Goal: Task Accomplishment & Management: Manage account settings

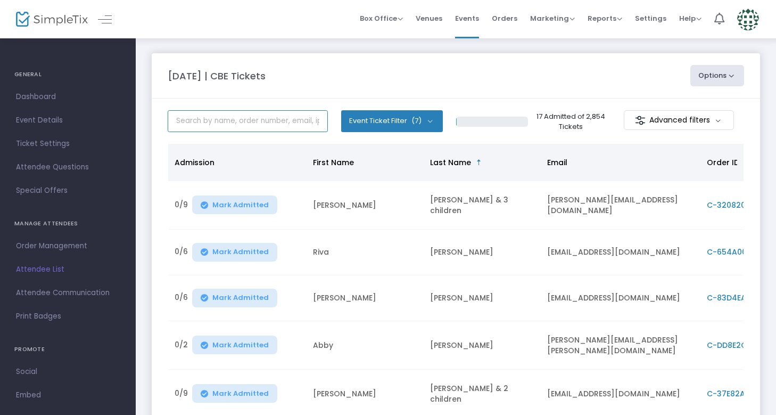
click at [242, 120] on input "text" at bounding box center [248, 121] width 160 height 22
click at [587, 110] on div "17 Admitted of 2,854 Tickets Advanced filters" at bounding box center [600, 121] width 289 height 22
click at [425, 121] on button "Event Ticket Filter (7)" at bounding box center [392, 120] width 102 height 21
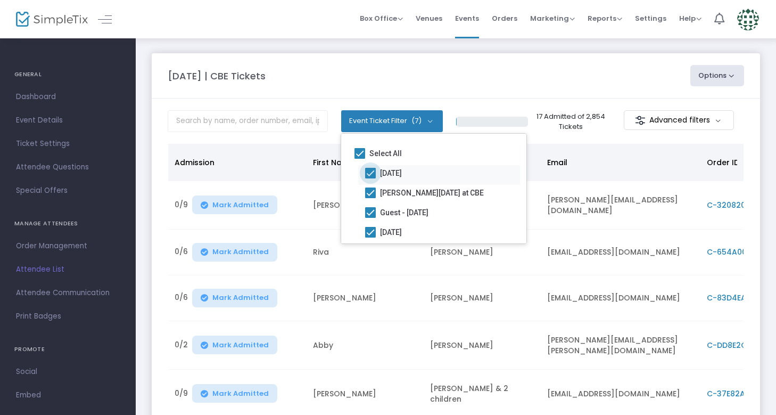
click at [402, 171] on span "[DATE]" at bounding box center [391, 173] width 22 height 13
click at [371, 178] on input "[DATE]" at bounding box center [370, 178] width 1 height 1
checkbox input "false"
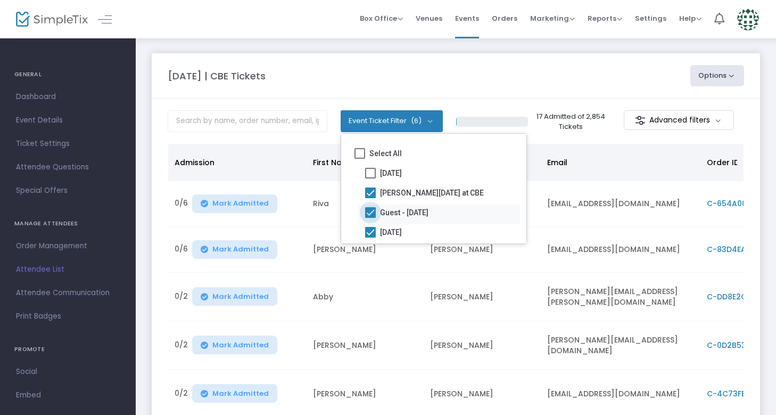
click at [416, 209] on span "Guest - [DATE]" at bounding box center [404, 212] width 48 height 13
click at [371, 218] on input "Guest - [DATE]" at bounding box center [370, 218] width 1 height 1
checkbox input "false"
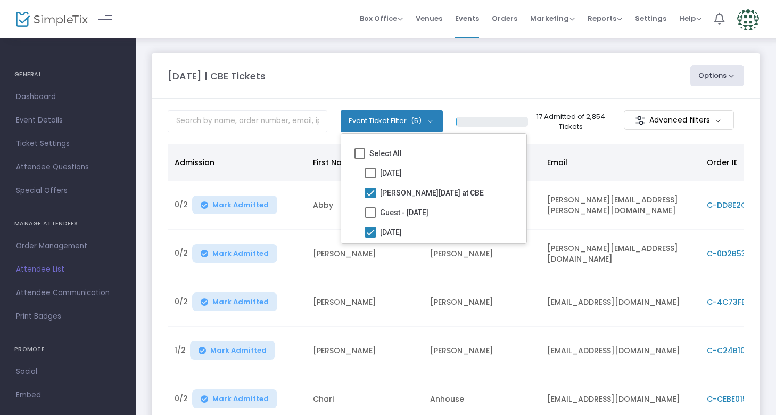
click at [402, 229] on span "[DATE]" at bounding box center [391, 232] width 22 height 13
click at [371, 237] on input "[DATE]" at bounding box center [370, 237] width 1 height 1
checkbox input "false"
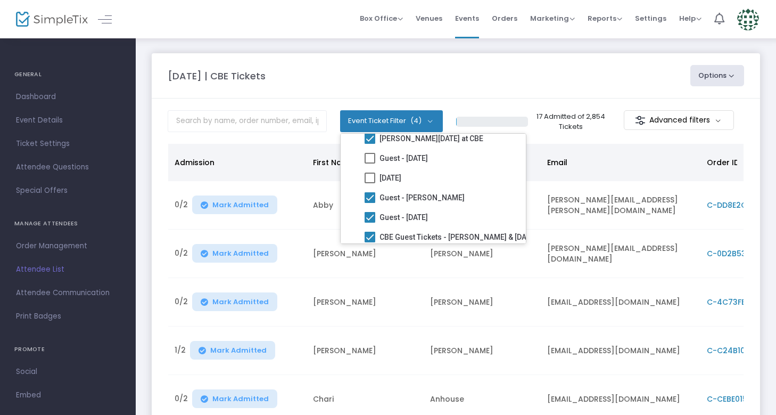
scroll to position [75, 0]
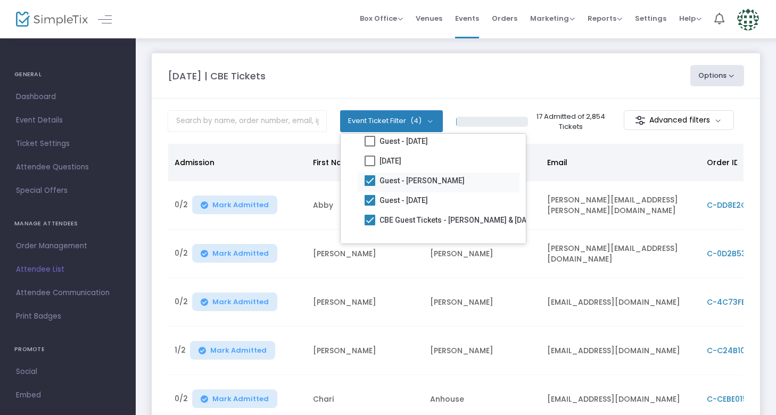
click at [367, 179] on span at bounding box center [370, 180] width 11 height 11
click at [369, 186] on input "Guest - [PERSON_NAME]" at bounding box center [369, 186] width 1 height 1
checkbox input "false"
click at [368, 197] on span at bounding box center [370, 200] width 11 height 11
click at [369, 205] on input "Guest - [DATE]" at bounding box center [369, 205] width 1 height 1
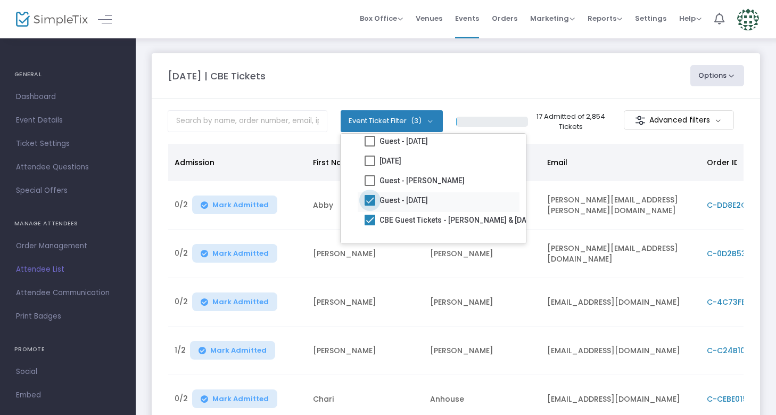
checkbox input "false"
click at [368, 219] on span at bounding box center [370, 220] width 11 height 11
click at [369, 225] on input "CBE Guest Tickets - [PERSON_NAME] & [DATE]" at bounding box center [369, 225] width 1 height 1
checkbox input "false"
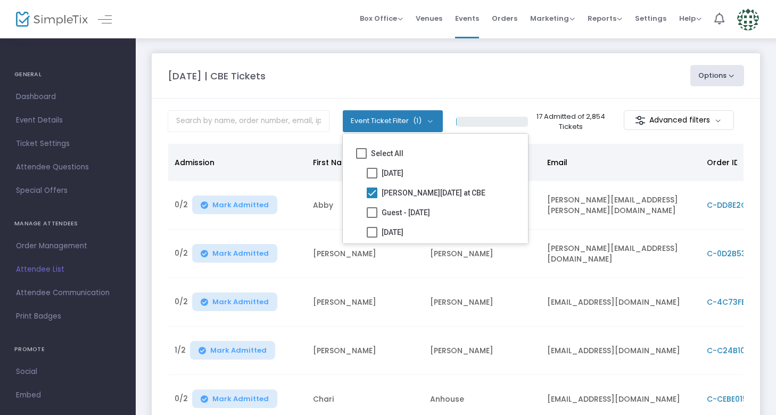
click at [527, 103] on m-panel-content "Event Ticket Filter (1) Select All Rosh Hashanah Erev Rosh Hashanah at CBE Gues…" at bounding box center [456, 354] width 608 height 513
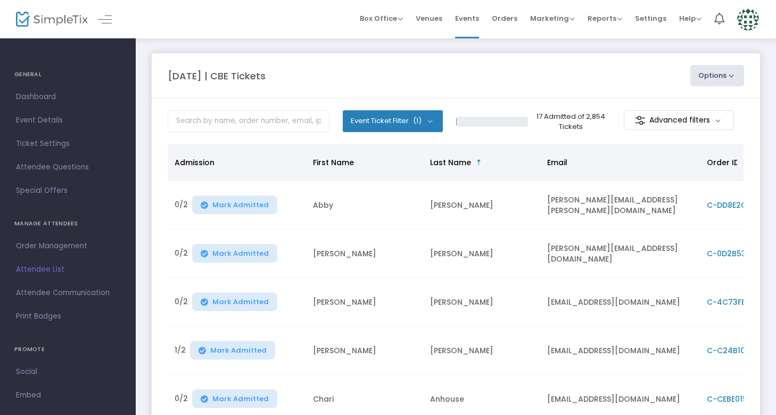
click at [691, 117] on m-button "Advanced filters" at bounding box center [679, 120] width 110 height 20
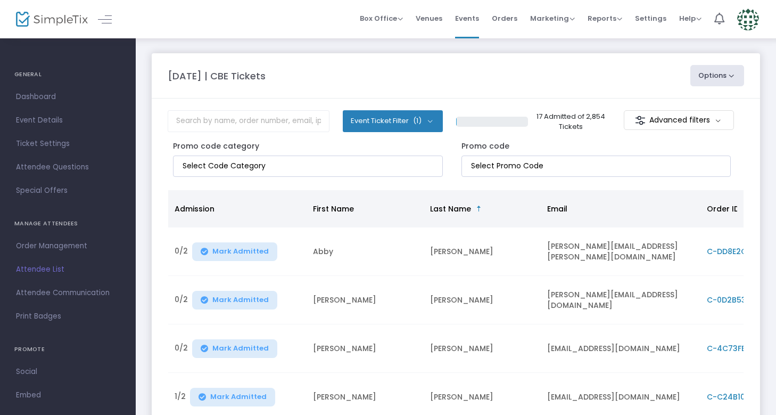
click at [691, 117] on m-button "Advanced filters" at bounding box center [679, 120] width 110 height 20
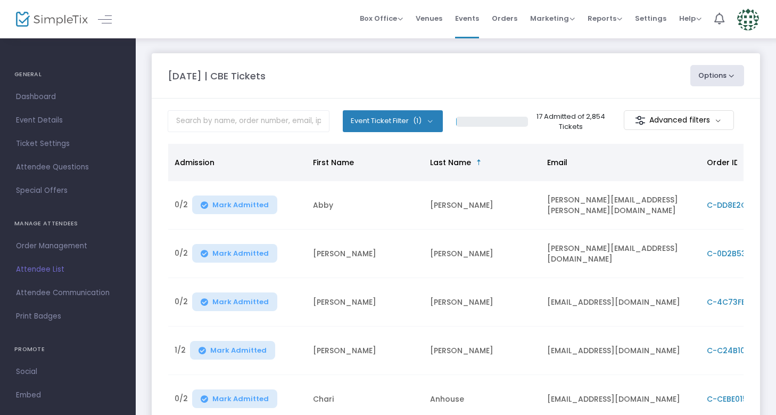
click at [45, 269] on span "Attendee List" at bounding box center [68, 269] width 104 height 14
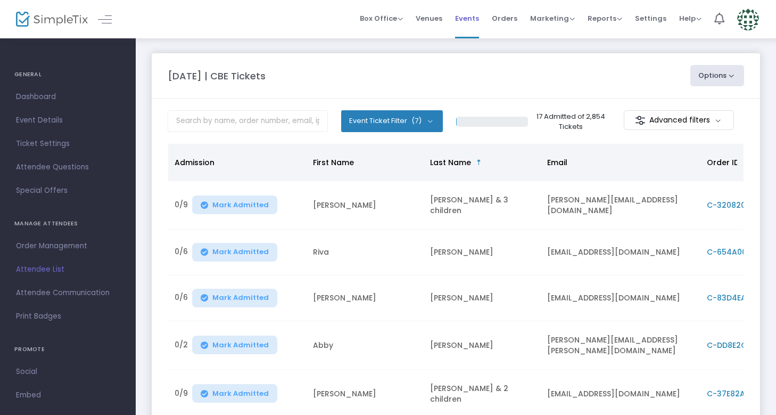
click at [471, 21] on span "Events" at bounding box center [467, 18] width 24 height 27
click at [494, 16] on li "Orders" at bounding box center [505, 19] width 38 height 38
click at [389, 19] on span "Box Office" at bounding box center [381, 18] width 43 height 10
click at [557, 73] on div "[DATE] | CBE Tickets" at bounding box center [423, 76] width 523 height 14
click at [726, 73] on button "Options" at bounding box center [717, 75] width 54 height 21
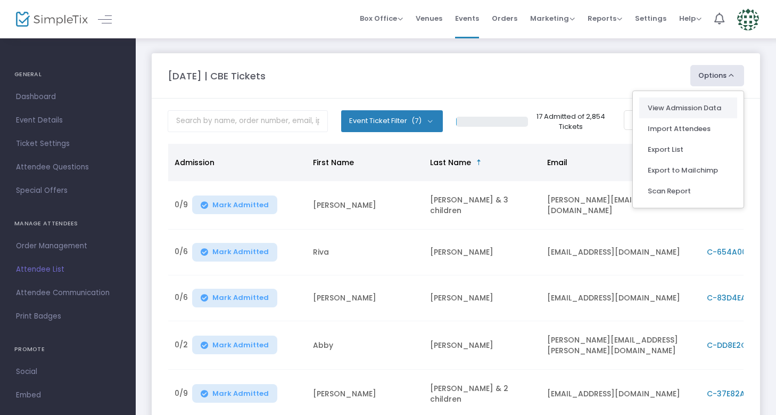
click at [665, 105] on link "View Admission Data" at bounding box center [688, 108] width 81 height 11
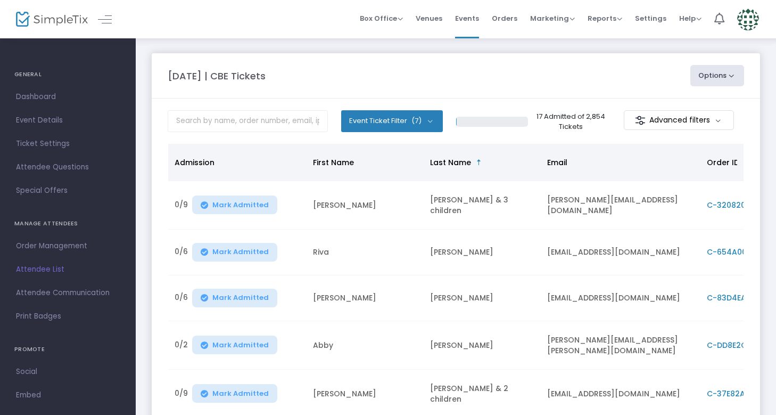
click at [596, 90] on m-panel-header "Rosh Hashanah | CBE Tickets Options View Admission Data Import Attendees Export…" at bounding box center [456, 75] width 608 height 45
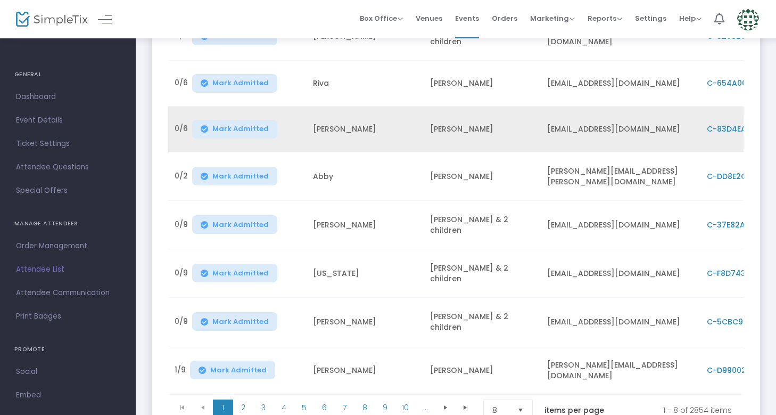
scroll to position [249, 0]
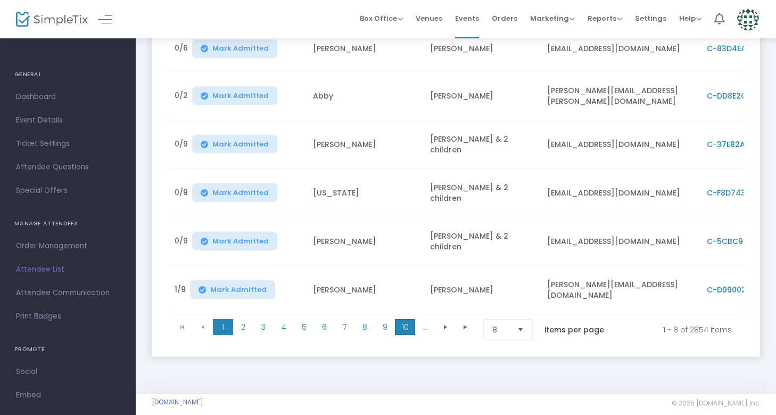
click at [407, 319] on span "10" at bounding box center [405, 327] width 20 height 16
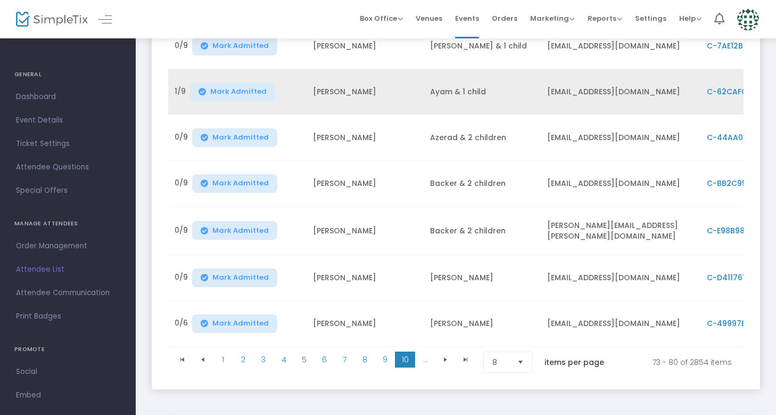
scroll to position [0, 0]
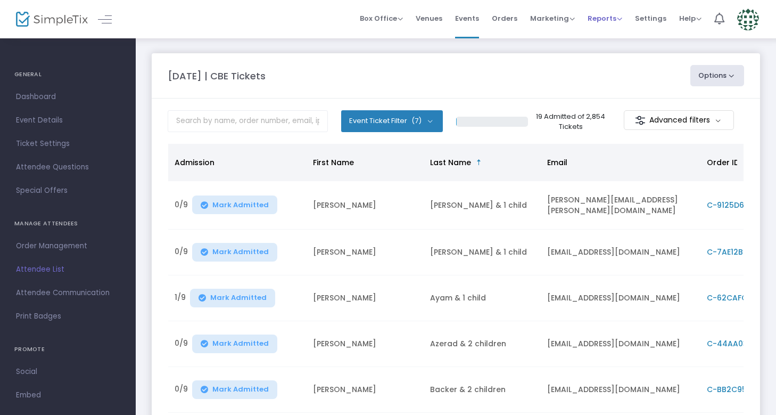
click at [606, 18] on span "Reports" at bounding box center [605, 18] width 35 height 10
click at [385, 14] on span "Box Office" at bounding box center [381, 18] width 43 height 10
click at [418, 20] on li "Venues" at bounding box center [428, 19] width 39 height 38
click at [427, 20] on span "Venues" at bounding box center [429, 18] width 27 height 27
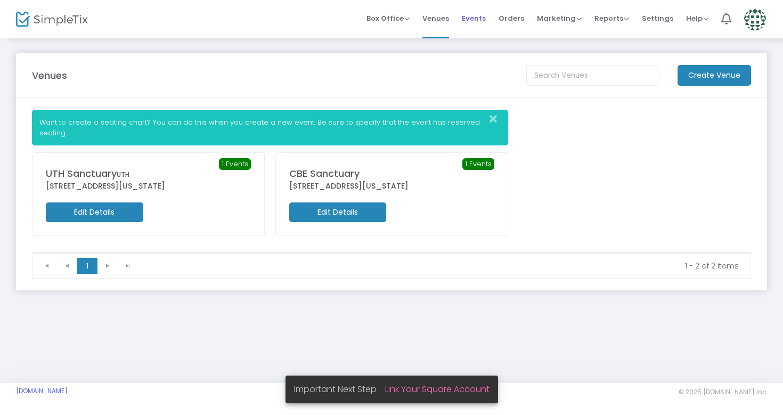
click at [483, 19] on span "Events" at bounding box center [474, 18] width 24 height 27
